Goal: Transaction & Acquisition: Purchase product/service

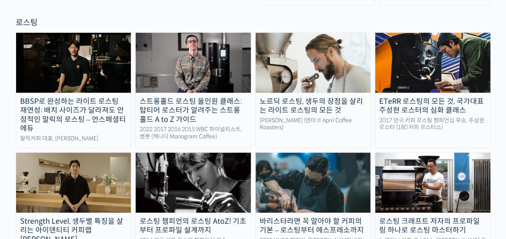
scroll to position [725, 0]
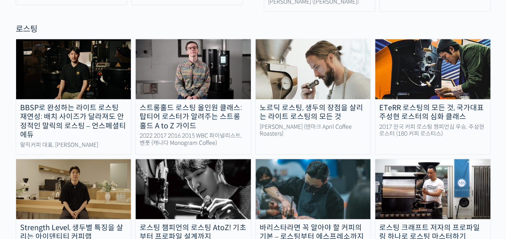
click at [219, 103] on div "스트롱홀드 로스팅 올인원 클래스: 탑티어 로스터가 알려주는 스트롱홀드 A to Z 가이드" at bounding box center [193, 116] width 115 height 27
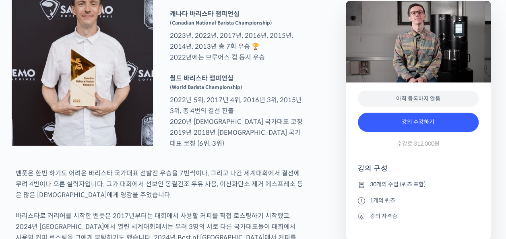
scroll to position [403, 0]
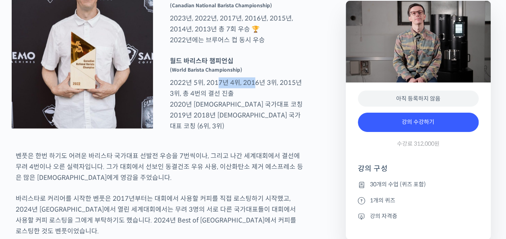
drag, startPoint x: 214, startPoint y: 121, endPoint x: 253, endPoint y: 119, distance: 38.3
click at [252, 118] on p "월드 바리스타 챔피언십 (World Barista Championship) 2022년 5위, 2017년 4위, 2016년 3위, 2015년 3…" at bounding box center [236, 94] width 141 height 76
drag, startPoint x: 253, startPoint y: 119, endPoint x: 261, endPoint y: 125, distance: 10.2
click at [261, 125] on p "월드 바리스타 챔피언십 (World Barista Championship) 2022년 5위, 2017년 4위, 2016년 3위, 2015년 3…" at bounding box center [236, 94] width 141 height 76
drag, startPoint x: 266, startPoint y: 118, endPoint x: 273, endPoint y: 128, distance: 12.7
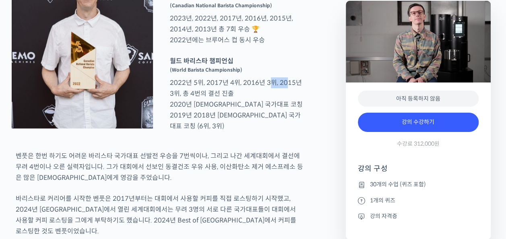
click at [280, 123] on p "월드 바리스타 챔피언십 (World Barista Championship) 2022년 5위, 2017년 4위, 2016년 3위, 2015년 3…" at bounding box center [236, 94] width 141 height 76
drag, startPoint x: 273, startPoint y: 128, endPoint x: 250, endPoint y: 139, distance: 26.0
click at [250, 132] on p "월드 바리스타 챔피언십 (World Barista Championship) 2022년 5위, 2017년 4위, 2016년 3위, 2015년 3…" at bounding box center [236, 94] width 141 height 76
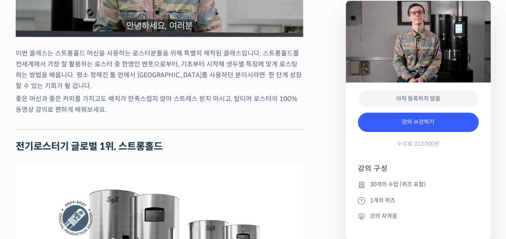
scroll to position [1007, 0]
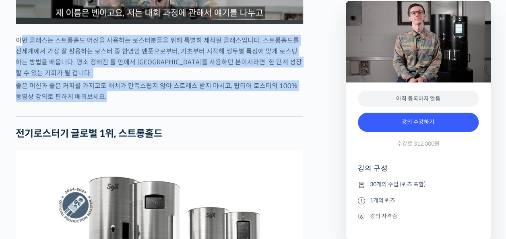
drag, startPoint x: 23, startPoint y: 58, endPoint x: 92, endPoint y: 122, distance: 94.1
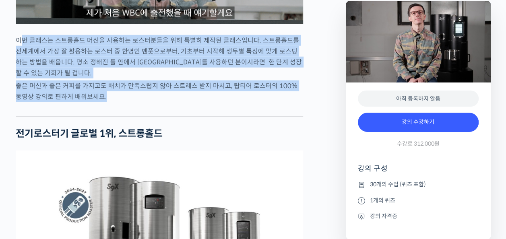
click at [91, 102] on p "좋은 머신과 좋은 커피를 가지고도 배치가 만족스럽지 않아 스트레스 받지 마시고, 탑티어 로스터의 100% 동영상 강의로 편하게 배워보세요." at bounding box center [160, 92] width 288 height 22
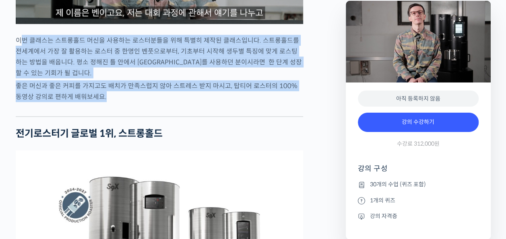
click at [89, 102] on p "좋은 머신과 좋은 커피를 가지고도 배치가 만족스럽지 않아 스트레스 받지 마시고, 탑티어 로스터의 100% 동영상 강의로 편하게 배워보세요." at bounding box center [160, 92] width 288 height 22
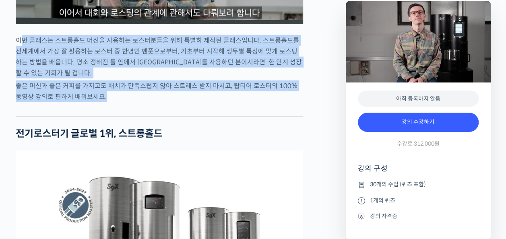
click at [87, 102] on p "좋은 머신과 좋은 커피를 가지고도 배치가 만족스럽지 않아 스트레스 받지 마시고, 탑티어 로스터의 100% 동영상 강의로 편하게 배워보세요." at bounding box center [160, 92] width 288 height 22
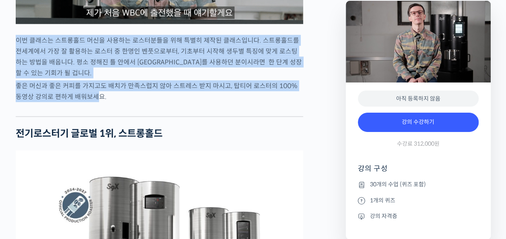
drag, startPoint x: 89, startPoint y: 116, endPoint x: 4, endPoint y: 57, distance: 103.7
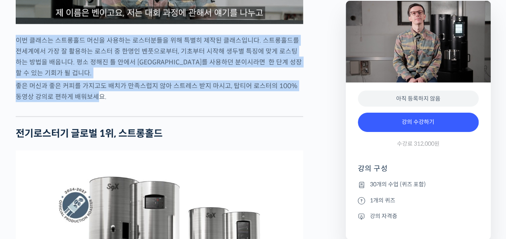
drag, startPoint x: 4, startPoint y: 57, endPoint x: 12, endPoint y: 93, distance: 36.5
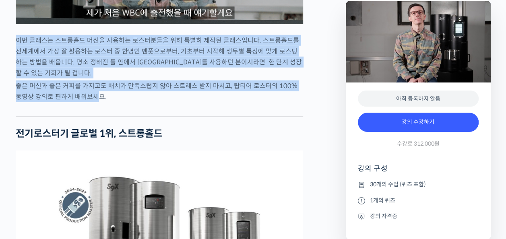
click at [23, 102] on p "좋은 머신과 좋은 커피를 가지고도 배치가 만족스럽지 않아 스트레스 받지 마시고, 탑티어 로스터의 100% 동영상 강의로 편하게 배워보세요." at bounding box center [160, 92] width 288 height 22
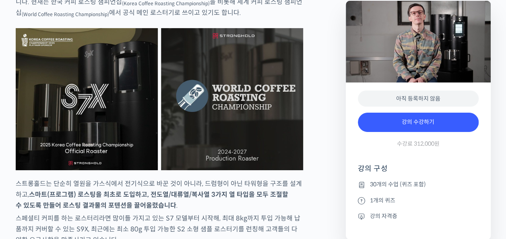
scroll to position [1491, 0]
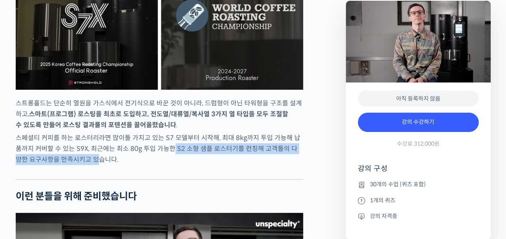
drag, startPoint x: 159, startPoint y: 168, endPoint x: 76, endPoint y: 183, distance: 84.3
click at [76, 165] on p "스페셜티 커피를 하는 로스터리라면 많이들 가지고 있는 S7 모델부터 시작해, 최대 8kg까지 투입 가능해 납품까지 커버할 수 있는 S9X, 최…" at bounding box center [160, 149] width 288 height 33
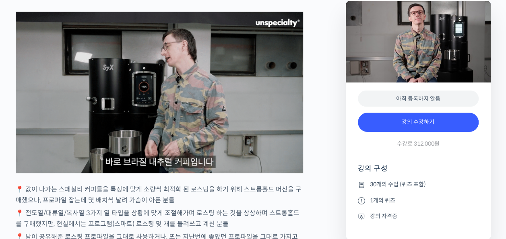
scroll to position [1813, 0]
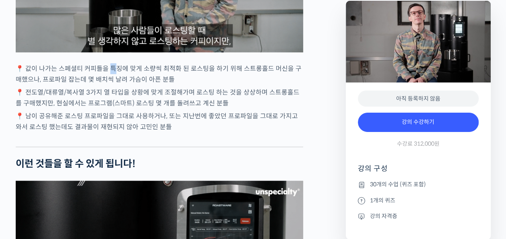
drag, startPoint x: 113, startPoint y: 89, endPoint x: 113, endPoint y: 82, distance: 7.7
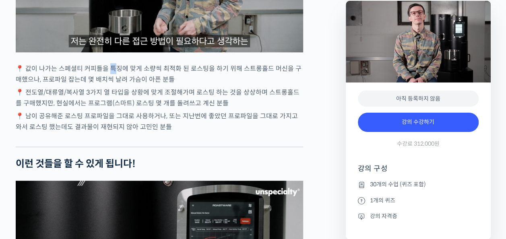
click at [113, 82] on p "📍 값이 나가는 스페셜티 커피들을 특징에 맞게 소량씩 최적화 된 로스팅을 하기 위해 스트롱홀드 머신을 구매했으나, 프로파일 잡는데 몇 배치씩 …" at bounding box center [160, 74] width 288 height 22
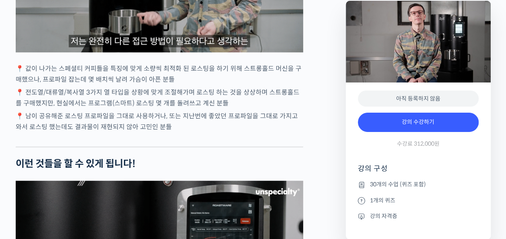
drag, startPoint x: 113, startPoint y: 82, endPoint x: 94, endPoint y: 107, distance: 31.9
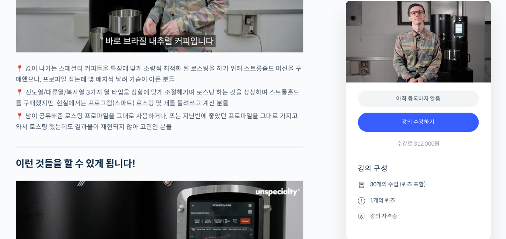
click at [94, 107] on p "📍 전도열/대류열/복사열 3가지 열 타입을 상황에 맞게 조절해가며 로스팅 하는 것을 상상하며 스트롱홀드를 구매했지만, 현실에서는 프로그램(스마…" at bounding box center [160, 98] width 288 height 22
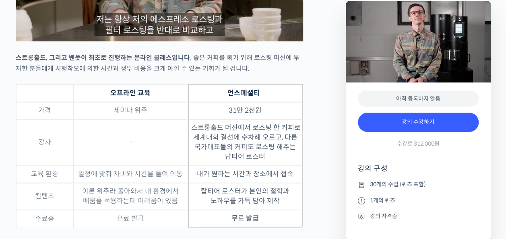
scroll to position [2418, 0]
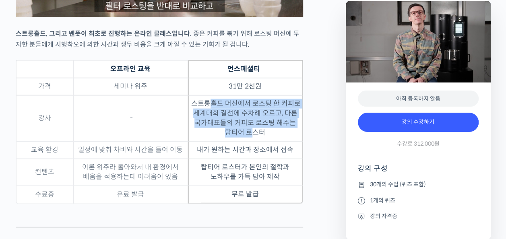
drag, startPoint x: 239, startPoint y: 126, endPoint x: 255, endPoint y: 151, distance: 30.2
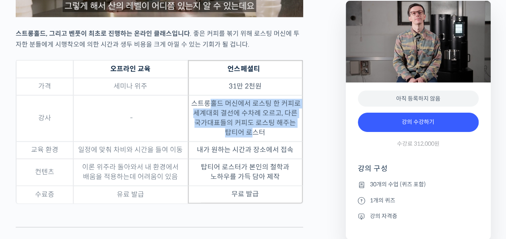
click at [255, 142] on td "스트롱홀드 머신에서 로스팅 한 커피로 세계대회 결선에 수차례 오르고, 다른 국가대표들의 커피도 로스팅 해주는 탑티어 로스터" at bounding box center [245, 118] width 115 height 46
drag, startPoint x: 255, startPoint y: 151, endPoint x: 204, endPoint y: 131, distance: 55.1
click at [204, 131] on td "스트롱홀드 머신에서 로스팅 한 커피로 세계대회 결선에 수차례 오르고, 다른 국가대표들의 커피도 로스팅 해주는 탑티어 로스터" at bounding box center [245, 118] width 115 height 46
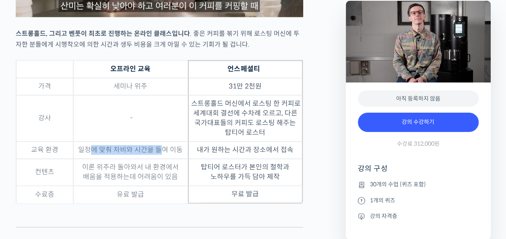
drag, startPoint x: 90, startPoint y: 168, endPoint x: 172, endPoint y: 171, distance: 82.2
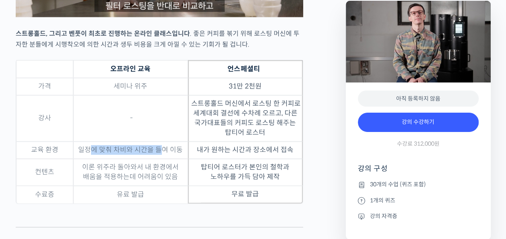
click at [164, 159] on td "일정에 맞춰 차비와 시간을 들여 이동" at bounding box center [130, 150] width 115 height 17
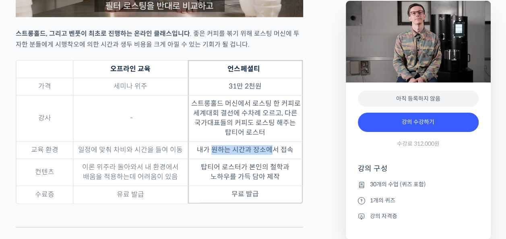
drag, startPoint x: 172, startPoint y: 171, endPoint x: 272, endPoint y: 172, distance: 99.5
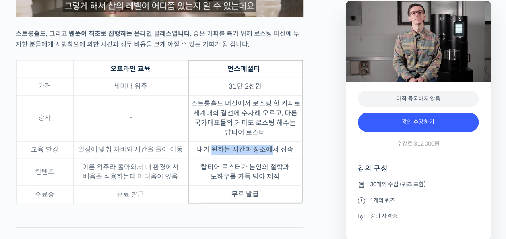
click at [272, 159] on td "내가 원하는 시간과 장소에서 접속" at bounding box center [245, 150] width 115 height 17
drag, startPoint x: 272, startPoint y: 172, endPoint x: 270, endPoint y: 178, distance: 6.5
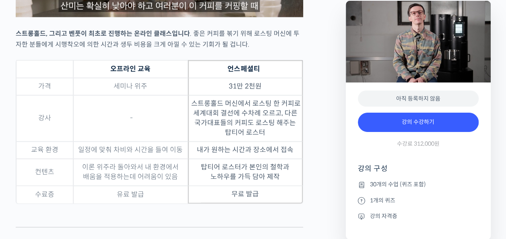
click at [270, 178] on td "탑티어 로스터가 본인의 철학과 노하우를 가득 담아 제작" at bounding box center [245, 172] width 115 height 27
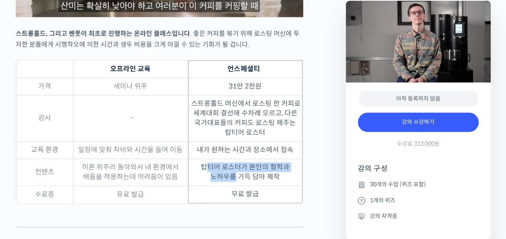
drag, startPoint x: 208, startPoint y: 187, endPoint x: 232, endPoint y: 196, distance: 25.9
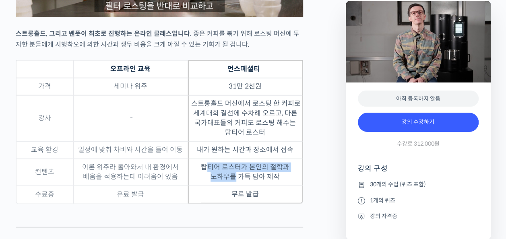
click at [234, 186] on td "탑티어 로스터가 본인의 철학과 노하우를 가득 담아 제작" at bounding box center [245, 172] width 115 height 27
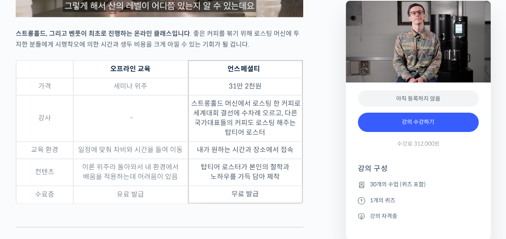
drag, startPoint x: 232, startPoint y: 196, endPoint x: 157, endPoint y: 199, distance: 74.6
click at [158, 186] on td "이론 위주라 돌아와서 내 환경에서 배움을 적용하는데 어려움이 있음" at bounding box center [130, 172] width 115 height 27
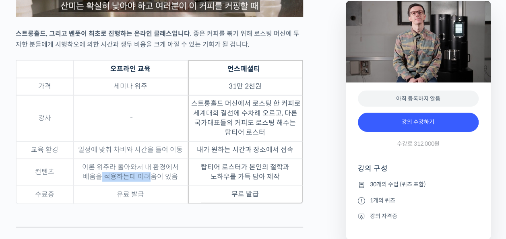
drag, startPoint x: 108, startPoint y: 189, endPoint x: 151, endPoint y: 194, distance: 43.0
click at [151, 186] on td "이론 위주라 돌아와서 내 환경에서 배움을 적용하는데 어려움이 있음" at bounding box center [130, 172] width 115 height 27
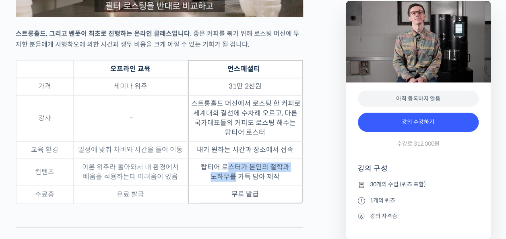
drag, startPoint x: 152, startPoint y: 194, endPoint x: 234, endPoint y: 197, distance: 81.9
click at [234, 186] on td "탑티어 로스터가 본인의 철학과 노하우를 가득 담아 제작" at bounding box center [245, 172] width 115 height 27
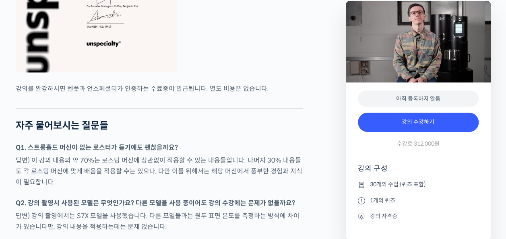
scroll to position [3425, 0]
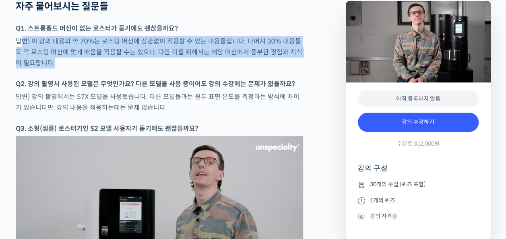
drag, startPoint x: 22, startPoint y: 57, endPoint x: 163, endPoint y: 77, distance: 142.3
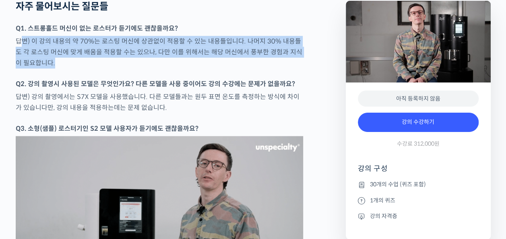
click at [162, 68] on p "답변) 이 강의 내용의 약 70%는 로스팅 머신에 상관없이 적용할 수 있는 내용들입니다. 나머지 30% 내용들도 각 로스팅 머신에 맞게 배움을…" at bounding box center [160, 52] width 288 height 33
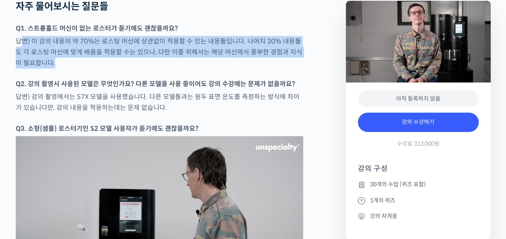
drag, startPoint x: 163, startPoint y: 77, endPoint x: 168, endPoint y: 84, distance: 8.7
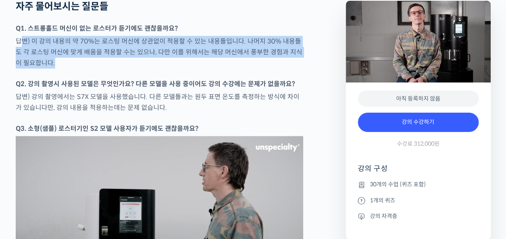
click at [168, 68] on p "답변) 이 강의 내용의 약 70%는 로스팅 머신에 상관없이 적용할 수 있는 내용들입니다. 나머지 30% 내용들도 각 로스팅 머신에 맞게 배움을…" at bounding box center [160, 52] width 288 height 33
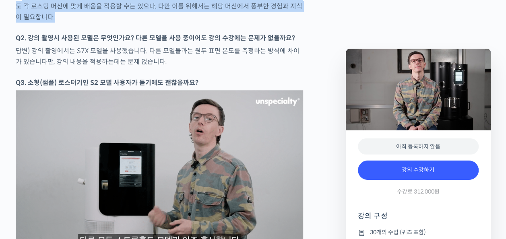
scroll to position [3465, 0]
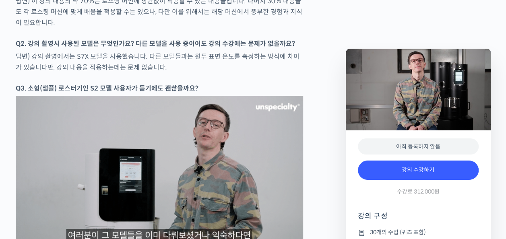
click at [173, 73] on p "답변) 강의 촬영에서는 S7X 모델을 사용했습니다. 다른 모델들과는 원두 표면 온도를 측정하는 방식에 차이가 있습니다만, 강의 내용을 적용하는…" at bounding box center [160, 62] width 288 height 22
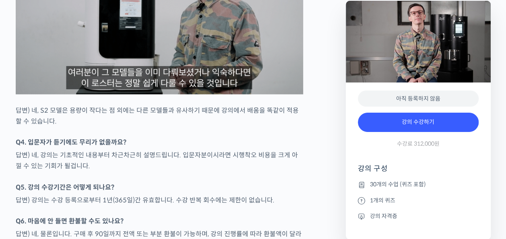
scroll to position [3747, 0]
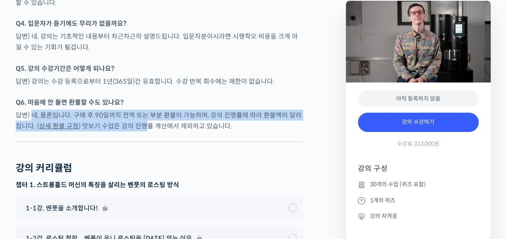
drag, startPoint x: 32, startPoint y: 127, endPoint x: 137, endPoint y: 145, distance: 106.3
click at [137, 131] on p "답변) 네, 물론입니다. 구매 후 90일까지 전액 또는 부분 환불이 가능하며, 강의 진행률에 따라 환불액이 달라집니다. ( 상세 환불 규정 )…" at bounding box center [160, 121] width 288 height 22
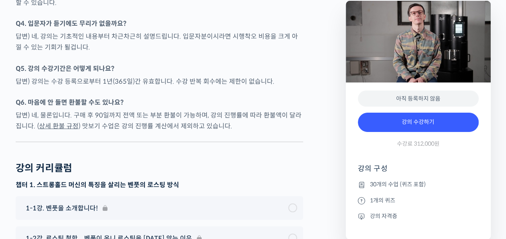
drag, startPoint x: 137, startPoint y: 145, endPoint x: 125, endPoint y: 159, distance: 18.8
click at [125, 142] on hr at bounding box center [160, 141] width 288 height 1
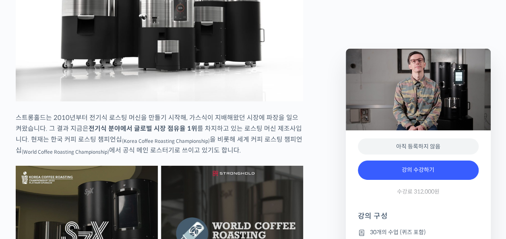
scroll to position [1196, 0]
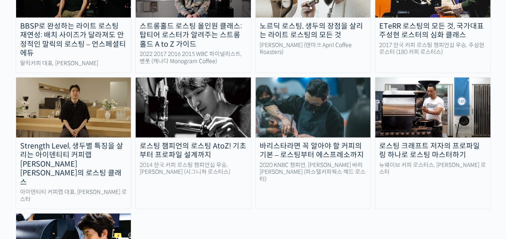
scroll to position [846, 0]
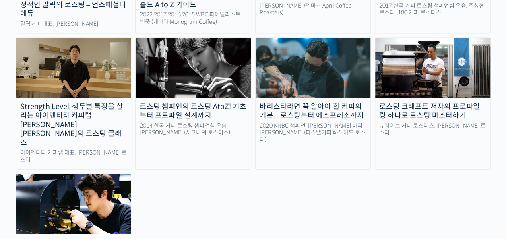
click at [114, 174] on img at bounding box center [73, 204] width 115 height 60
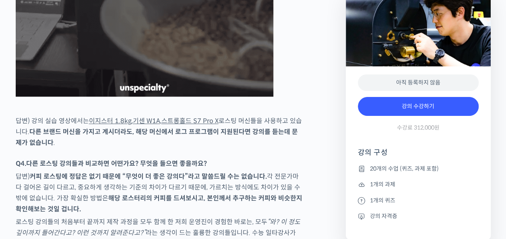
scroll to position [3465, 0]
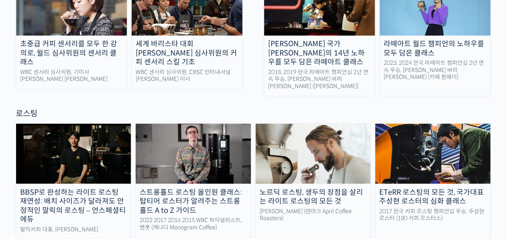
scroll to position [564, 0]
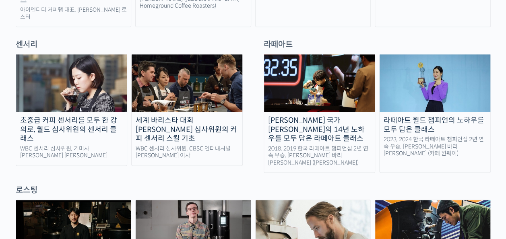
click at [407, 200] on img at bounding box center [433, 230] width 115 height 60
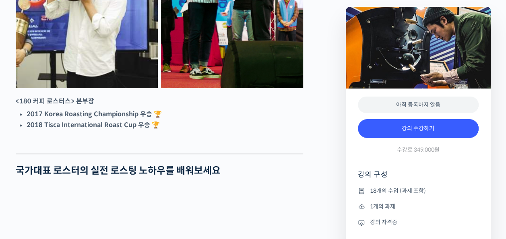
scroll to position [403, 0]
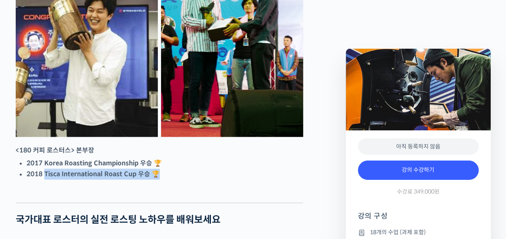
drag, startPoint x: 44, startPoint y: 201, endPoint x: 90, endPoint y: 214, distance: 48.6
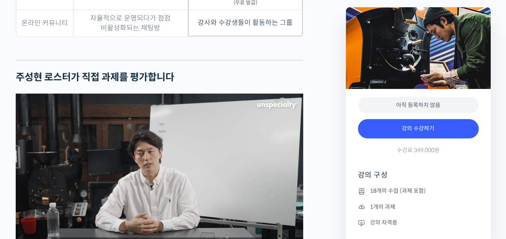
scroll to position [2216, 0]
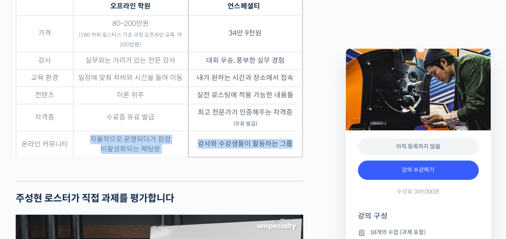
drag, startPoint x: 295, startPoint y: 164, endPoint x: 81, endPoint y: 155, distance: 214.6
click at [80, 152] on tr "온라인 커뮤니티 자율적으로 운영되다가 점점 비활성화되는 채팅방 강사와 수강생들이 활동하는 그룹" at bounding box center [159, 144] width 287 height 27
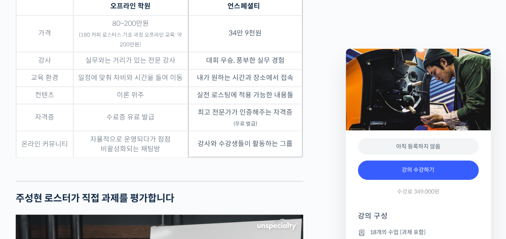
click at [230, 181] on div at bounding box center [160, 175] width 288 height 12
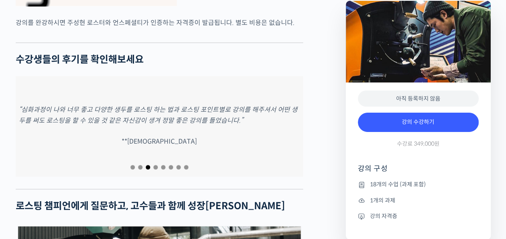
scroll to position [3304, 0]
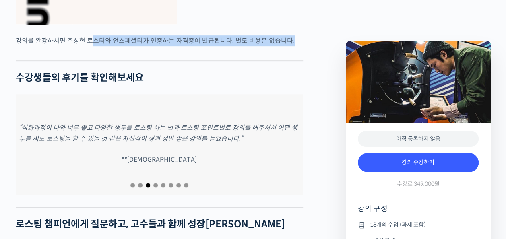
drag, startPoint x: 92, startPoint y: 59, endPoint x: 139, endPoint y: 66, distance: 47.3
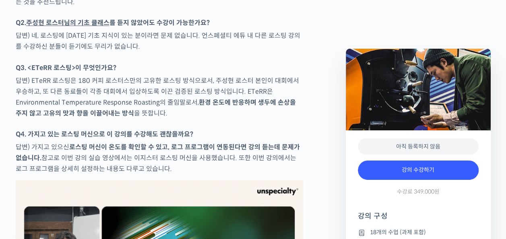
scroll to position [3707, 0]
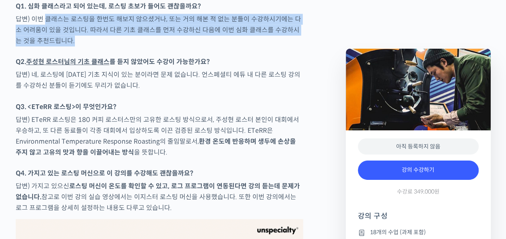
drag, startPoint x: 49, startPoint y: 34, endPoint x: 31, endPoint y: 64, distance: 34.8
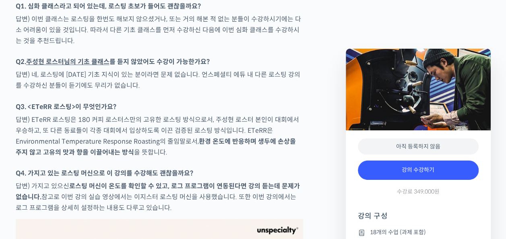
drag, startPoint x: 30, startPoint y: 64, endPoint x: 19, endPoint y: 86, distance: 24.5
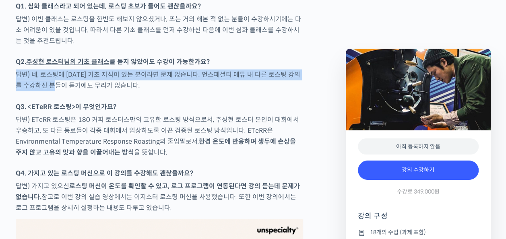
drag, startPoint x: 12, startPoint y: 86, endPoint x: 58, endPoint y: 100, distance: 47.8
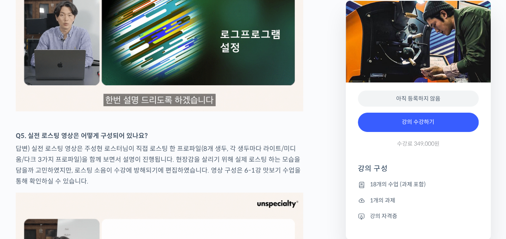
scroll to position [3989, 0]
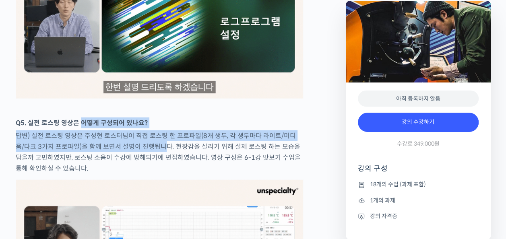
drag, startPoint x: 82, startPoint y: 147, endPoint x: 153, endPoint y: 164, distance: 72.5
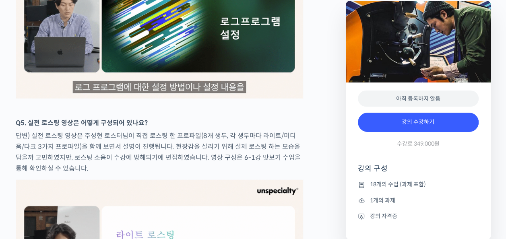
drag, startPoint x: 153, startPoint y: 164, endPoint x: 150, endPoint y: 174, distance: 10.1
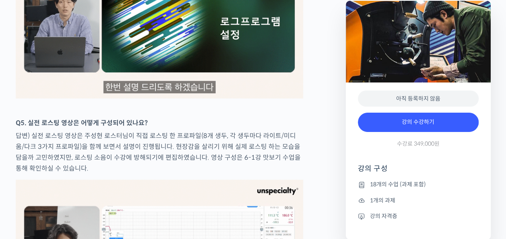
click at [150, 174] on p "답변) 실전 로스팅 영상은 주성현 로스터님이 직접 로스팅 한 프로파일(8개 생두, 각 생두마다 라이트/미디움/다크 3가지 프로파일)을 함께 보…" at bounding box center [160, 153] width 288 height 44
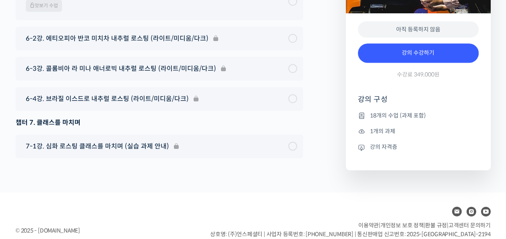
scroll to position [4956, 0]
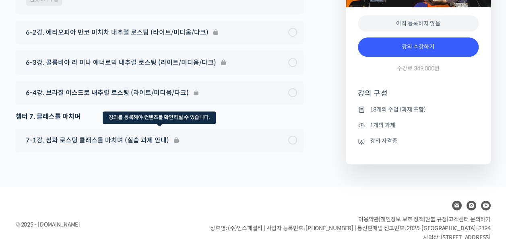
click at [143, 152] on div "7-1강. 심화 로스팅 클래스를 마치며 (실습 과제 안내)" at bounding box center [160, 141] width 288 height 24
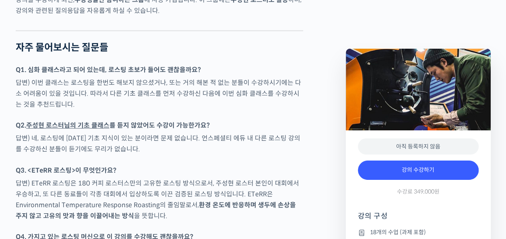
scroll to position [3626, 0]
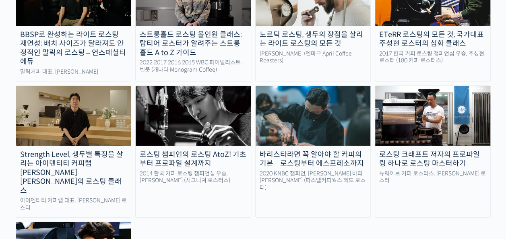
scroll to position [806, 0]
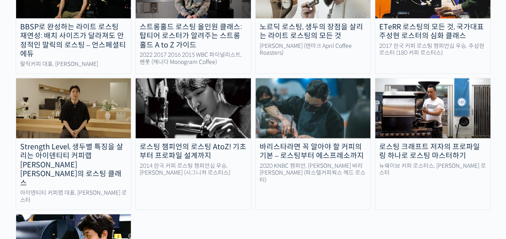
click at [94, 79] on img at bounding box center [73, 109] width 115 height 60
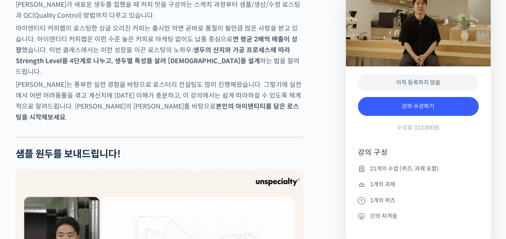
scroll to position [1571, 0]
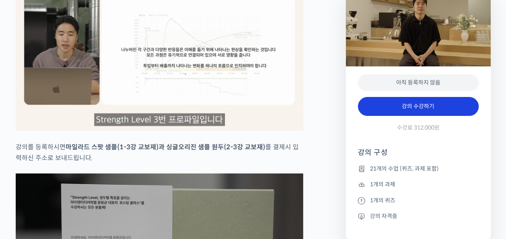
click at [427, 110] on link "강의 수강하기" at bounding box center [418, 106] width 121 height 19
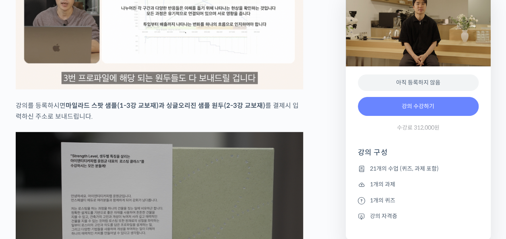
scroll to position [1672, 0]
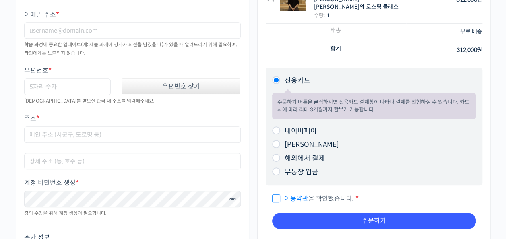
click at [338, 125] on li "네이버페이 주문하기 버튼을 [PERSON_NAME] 네이버페이 결제창이 나타나 결제를 진행하실 수 있습니다." at bounding box center [374, 132] width 204 height 14
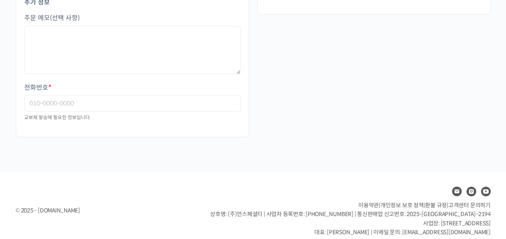
scroll to position [195, 0]
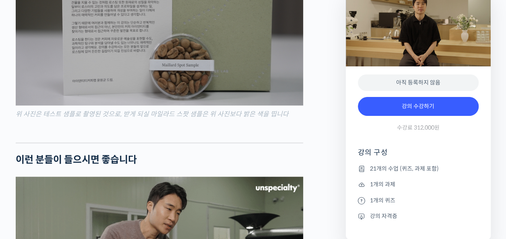
scroll to position [1921, 0]
